Goal: Transaction & Acquisition: Download file/media

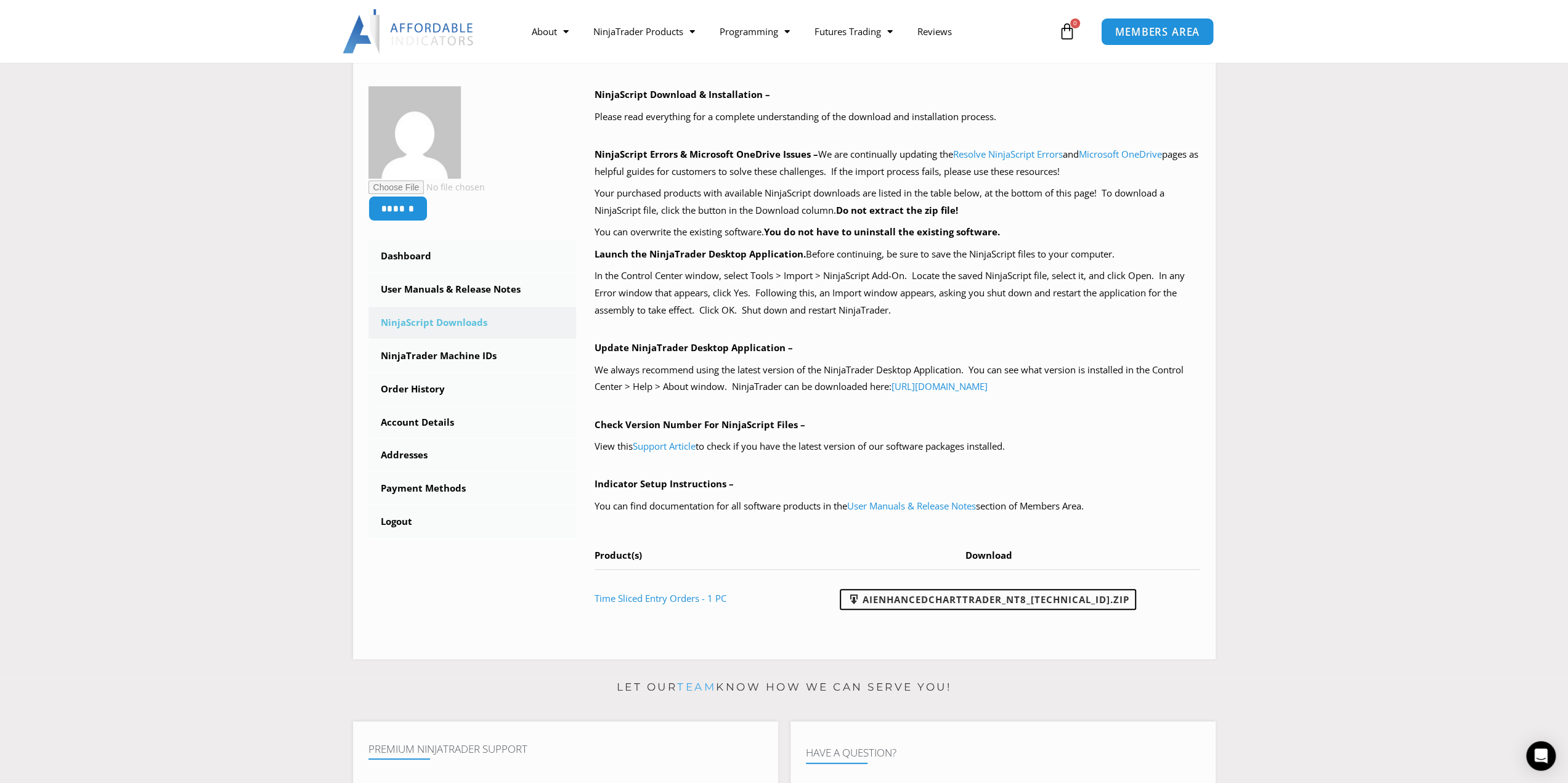
click at [1156, 33] on span "MEMBERS AREA" at bounding box center [1158, 31] width 84 height 10
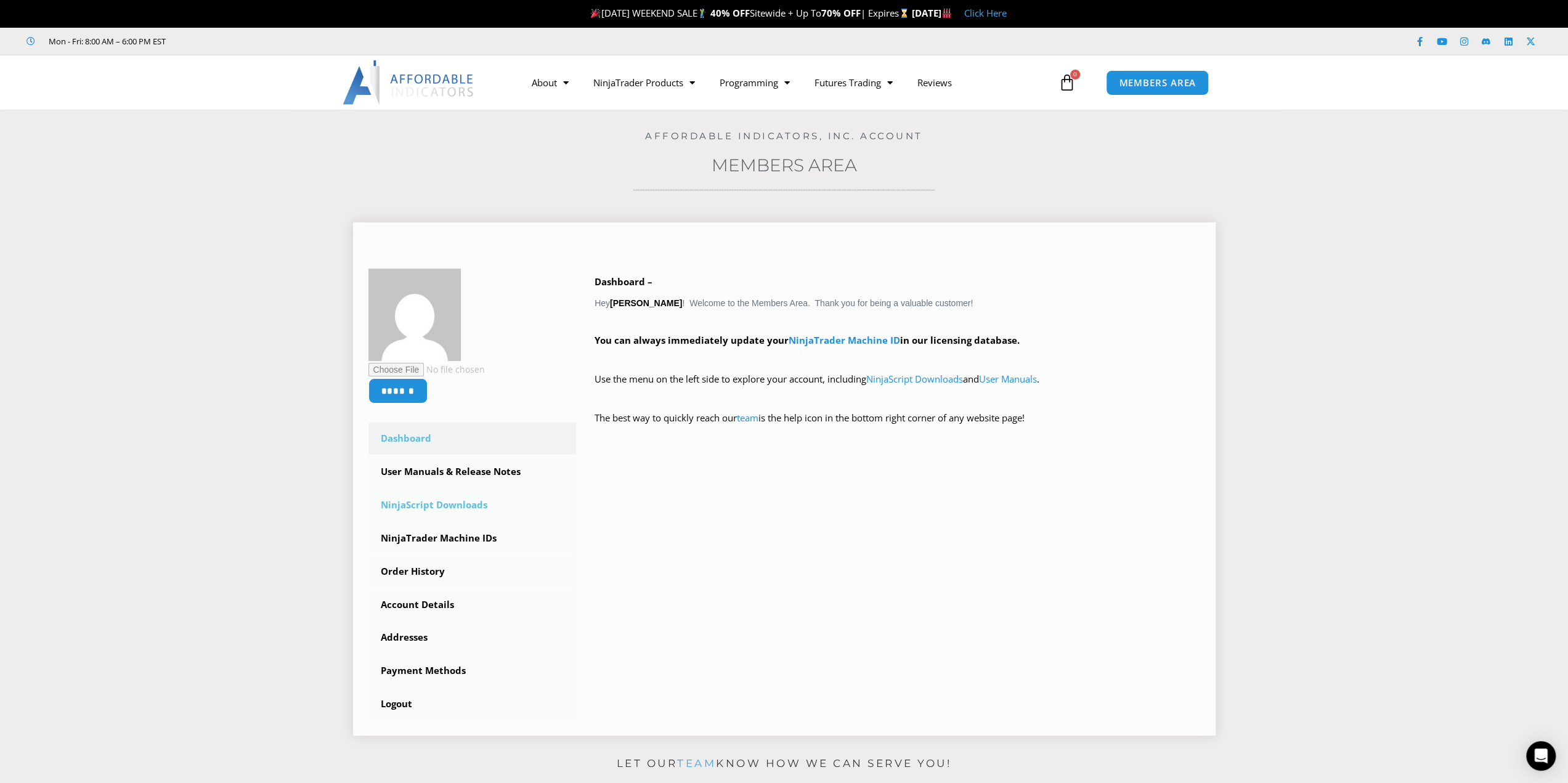
click at [436, 506] on link "NinjaScript Downloads" at bounding box center [472, 505] width 208 height 32
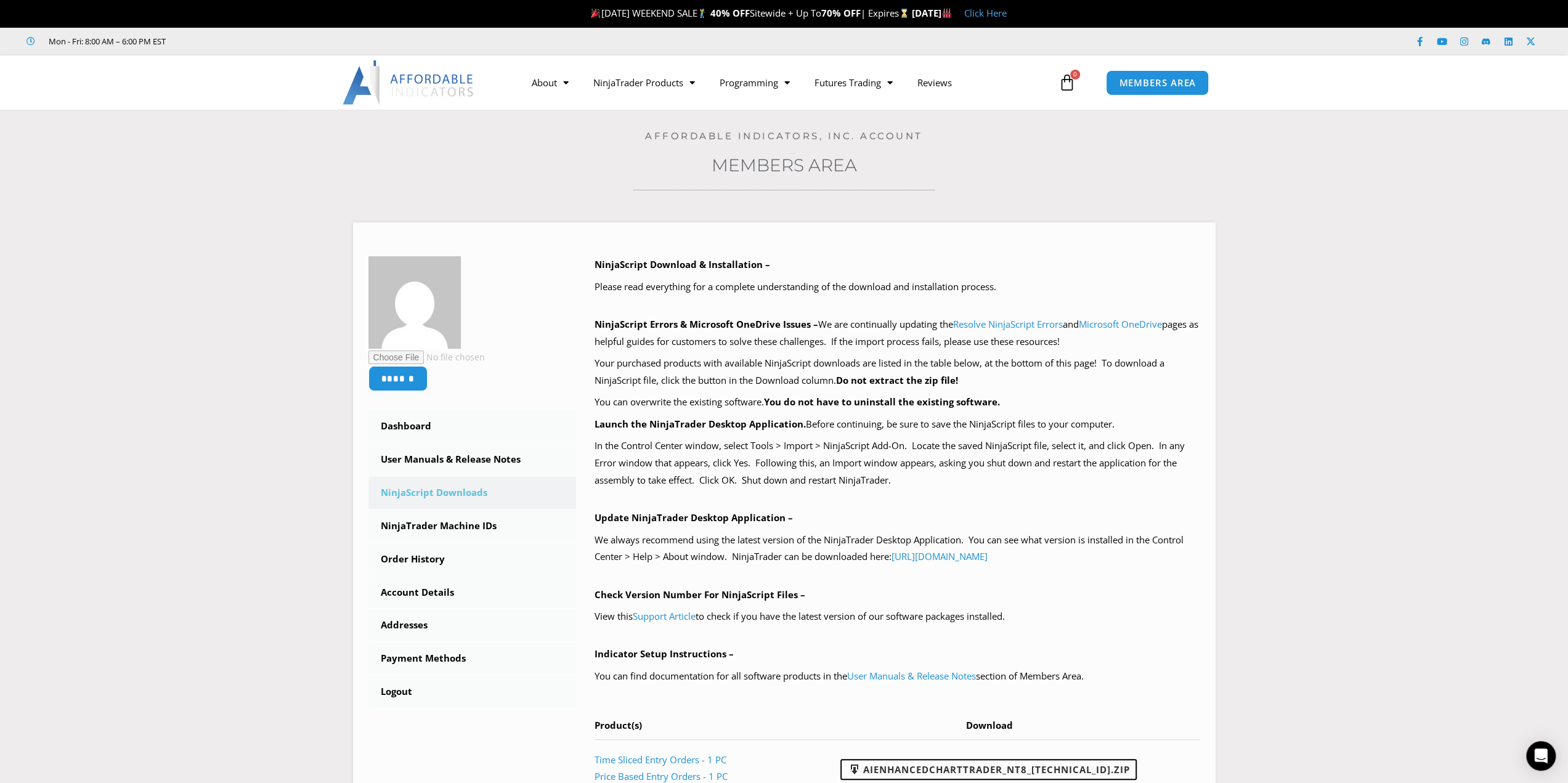
scroll to position [685, 0]
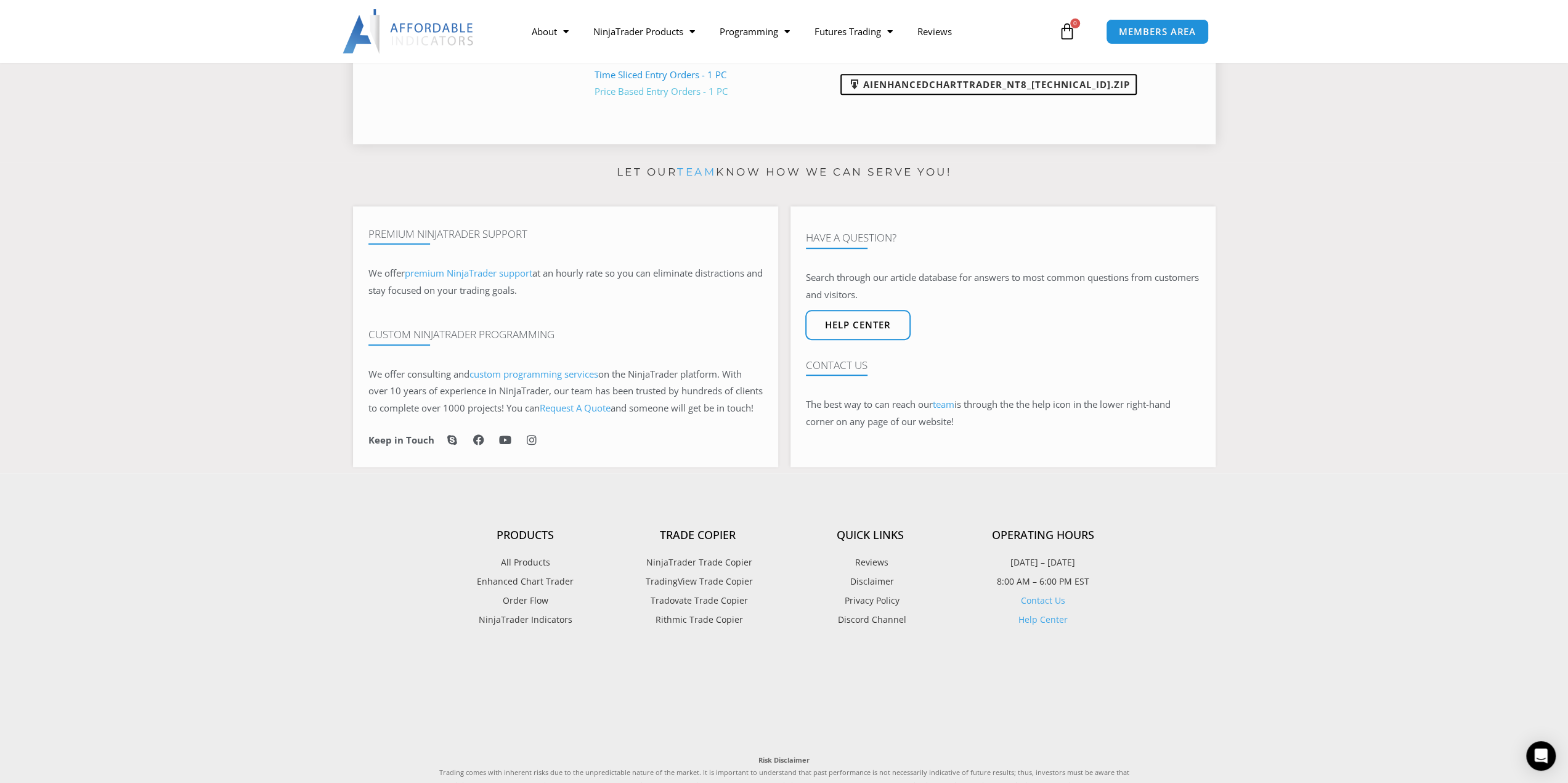
click at [663, 90] on link "Price Based Entry Orders - 1 PC" at bounding box center [662, 91] width 133 height 12
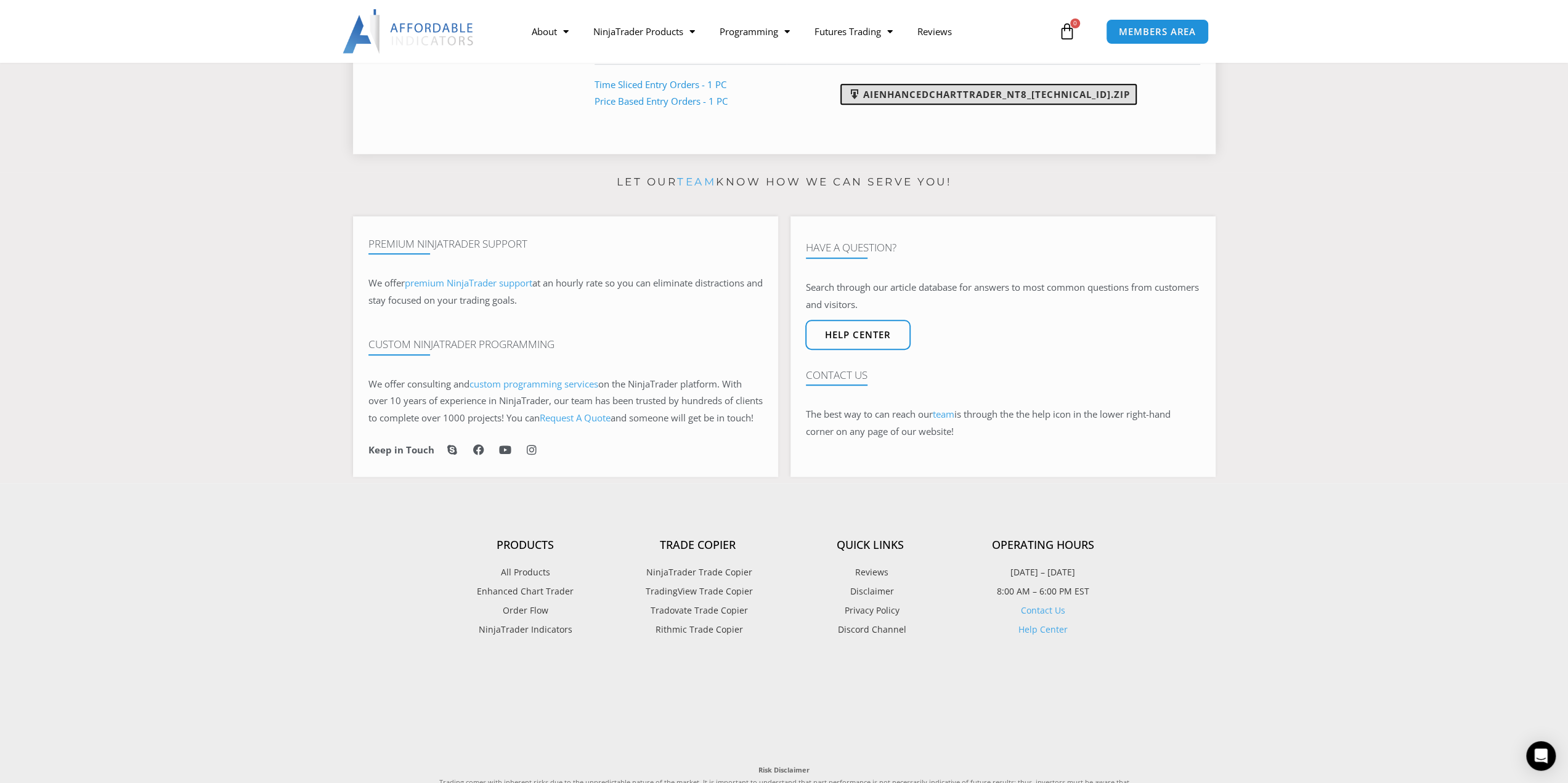
click at [943, 92] on link "AIEnhancedChartTrader_NT8_[TECHNICAL_ID].zip" at bounding box center [988, 94] width 296 height 21
